Goal: Check status: Check status

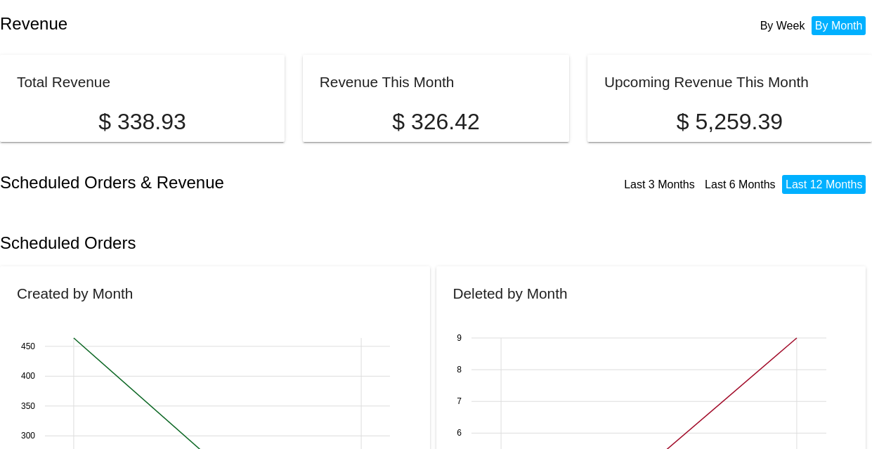
scroll to position [162, 0]
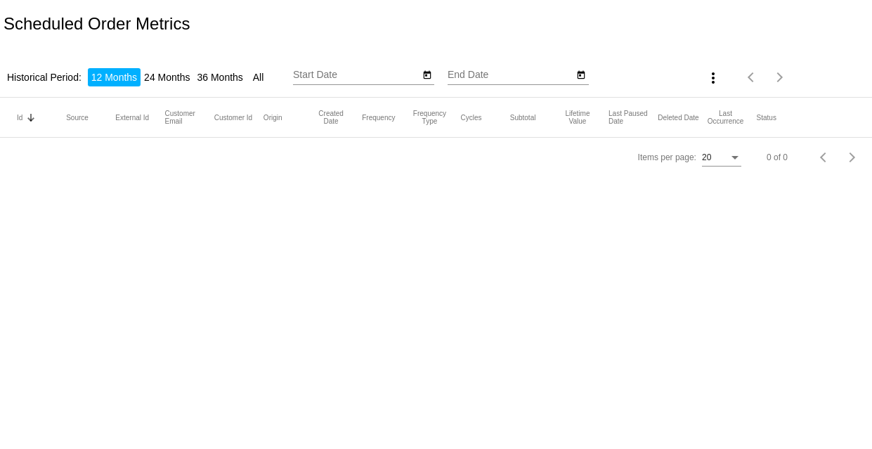
type input "10/10/2024"
type input "10/10/2025"
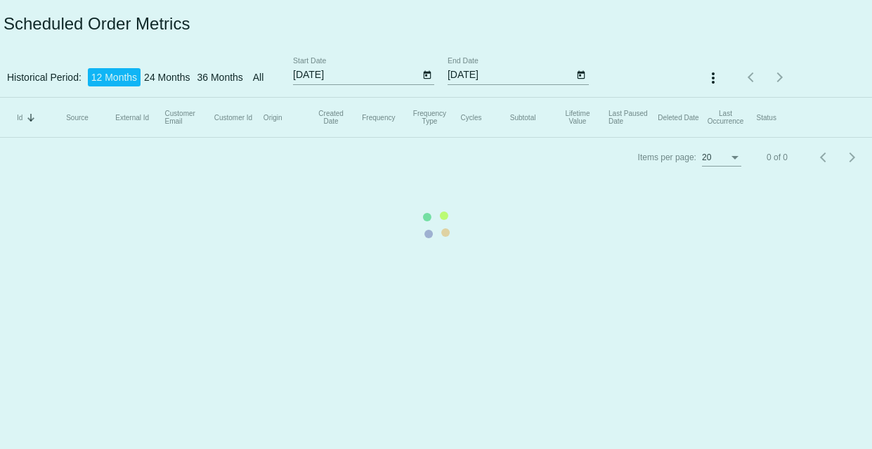
click at [353, 98] on mat-table "Id Sorted by Id descending Source External Id Customer Email Customer Id Origin…" at bounding box center [436, 118] width 872 height 40
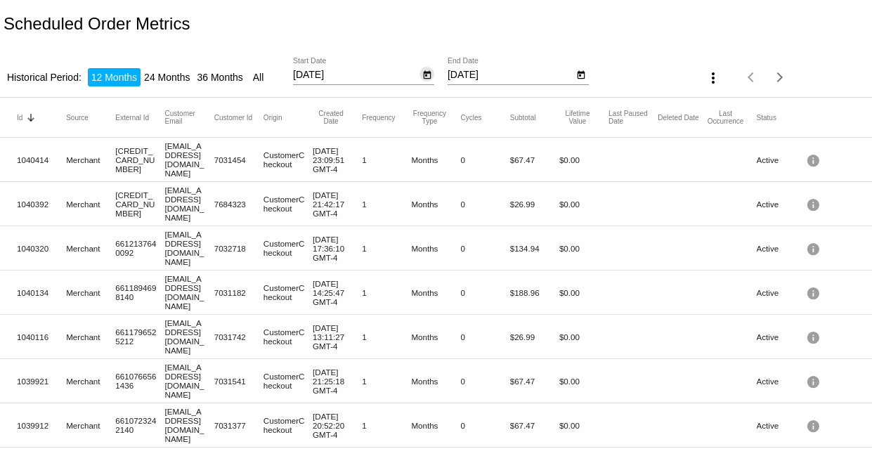
click at [423, 74] on icon "Open calendar" at bounding box center [427, 75] width 8 height 8
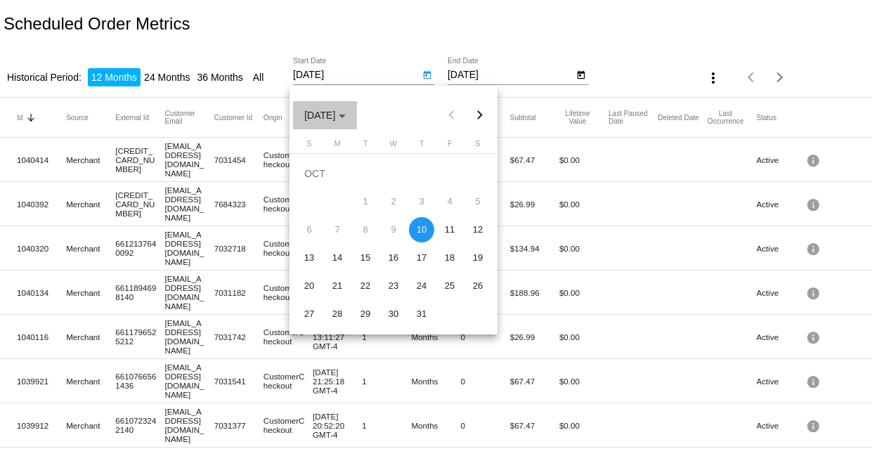
click at [346, 119] on span "OCT 2024" at bounding box center [324, 115] width 41 height 11
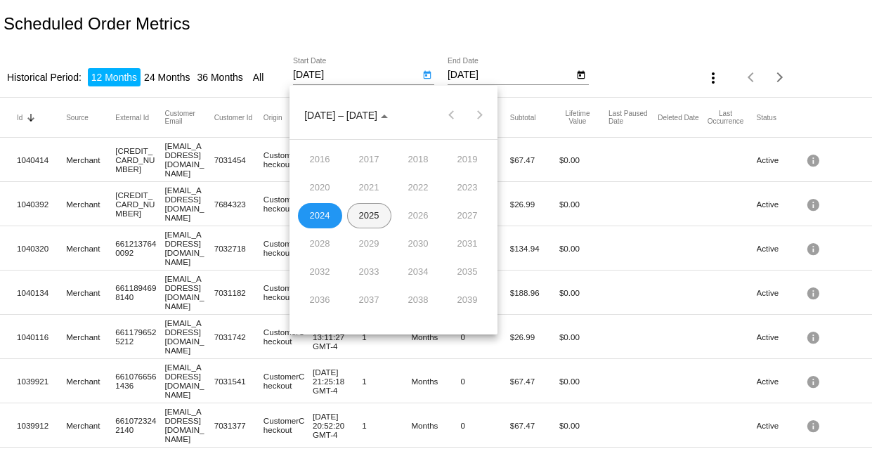
click at [368, 220] on div "2025" at bounding box center [369, 215] width 44 height 25
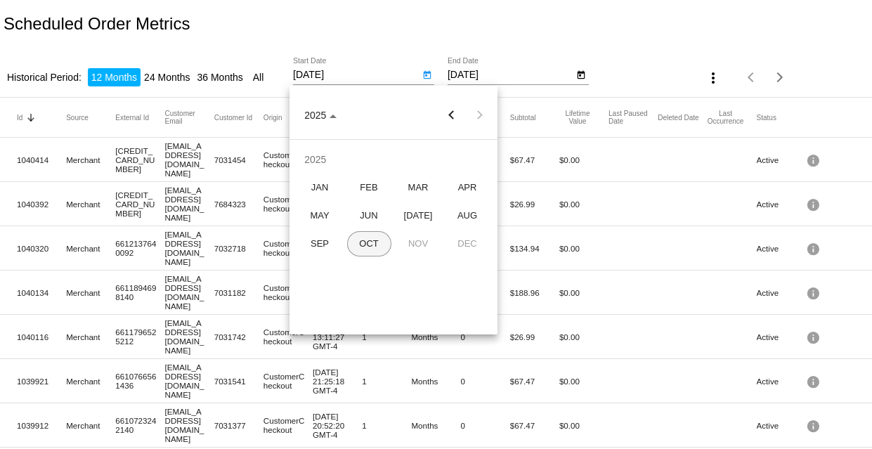
click at [366, 246] on div "OCT" at bounding box center [369, 243] width 44 height 25
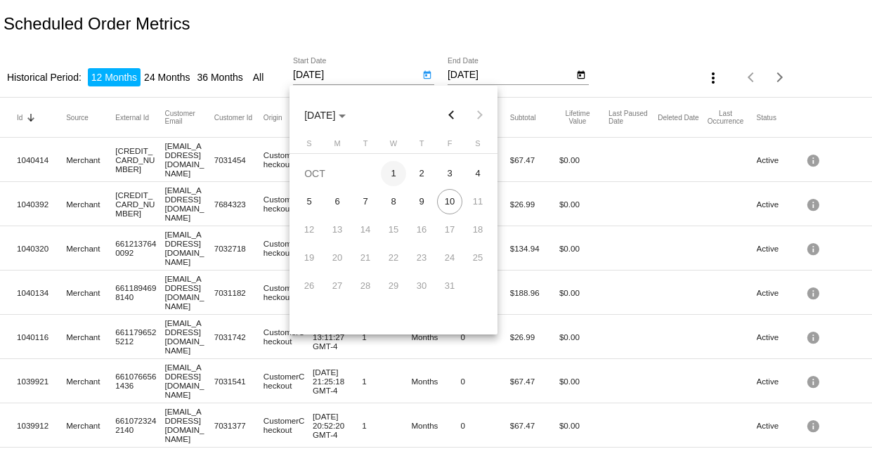
click at [395, 171] on div "1" at bounding box center [393, 173] width 25 height 25
type input "10/1/2025"
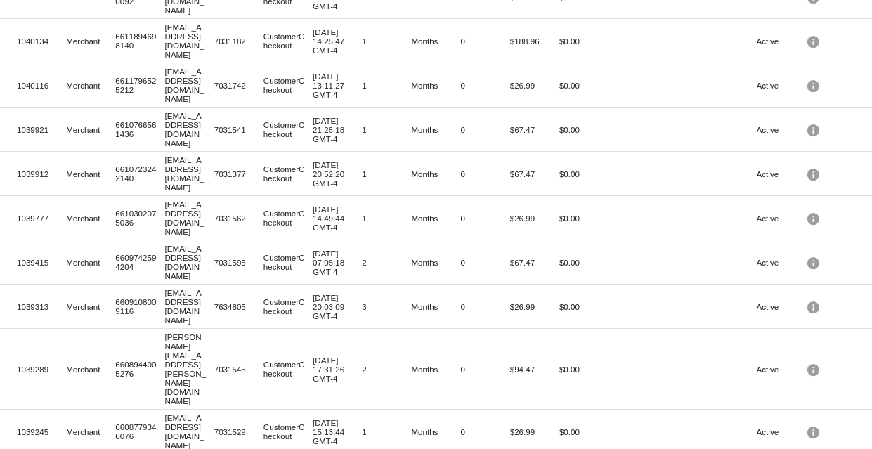
scroll to position [484, 0]
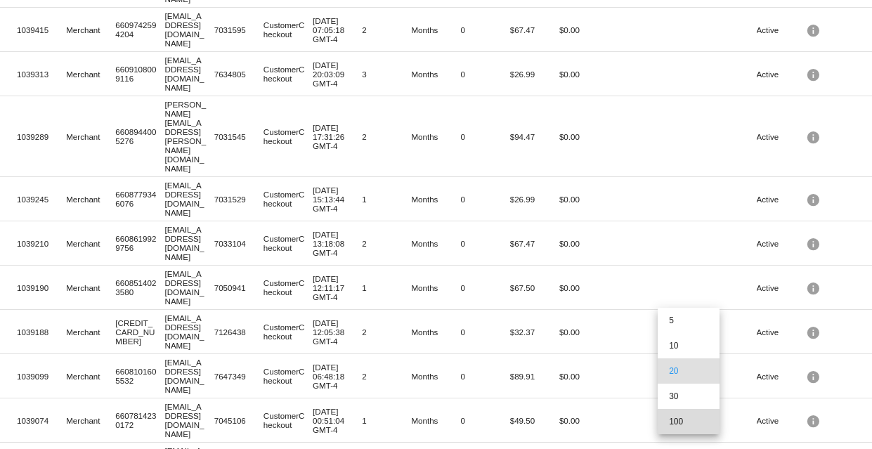
click at [685, 418] on span "100" at bounding box center [688, 421] width 39 height 25
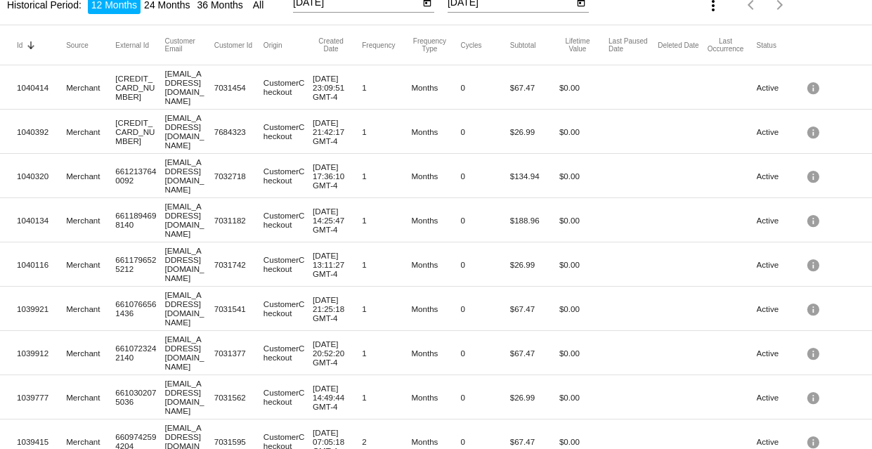
scroll to position [0, 0]
